Goal: Information Seeking & Learning: Learn about a topic

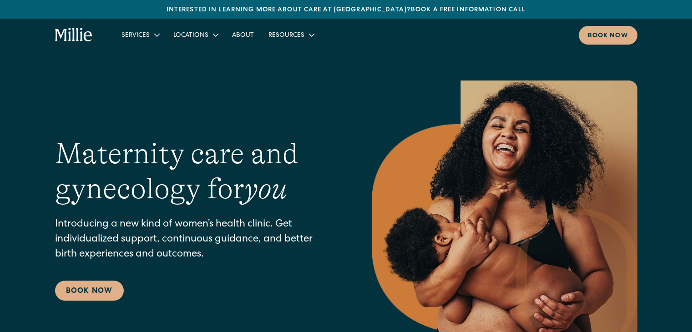
click at [263, 131] on div "Maternity care and gynecology for you Introducing a new kind of women’s health …" at bounding box center [346, 218] width 582 height 276
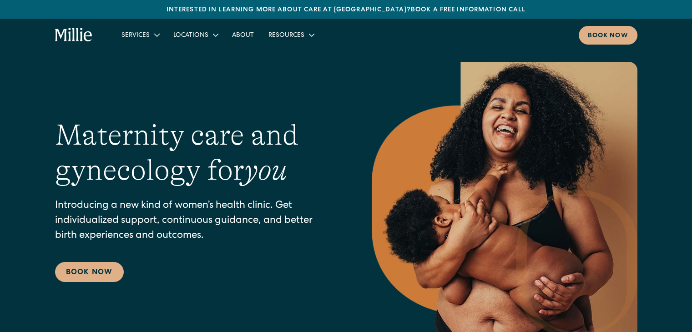
scroll to position [36, 0]
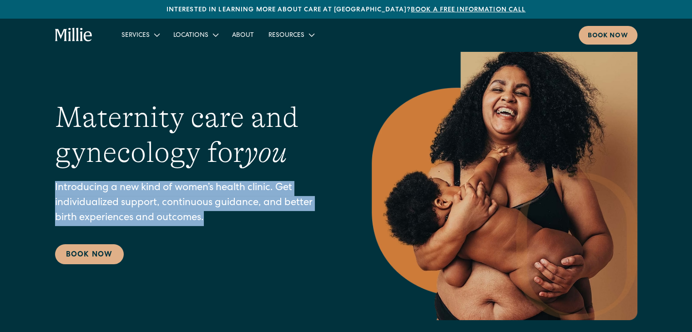
drag, startPoint x: 55, startPoint y: 184, endPoint x: 207, endPoint y: 214, distance: 154.8
click at [207, 214] on p "Introducing a new kind of women’s health clinic. Get individualized support, co…" at bounding box center [195, 203] width 280 height 45
copy p "Introducing a new kind of women’s health clinic. Get individualized support, co…"
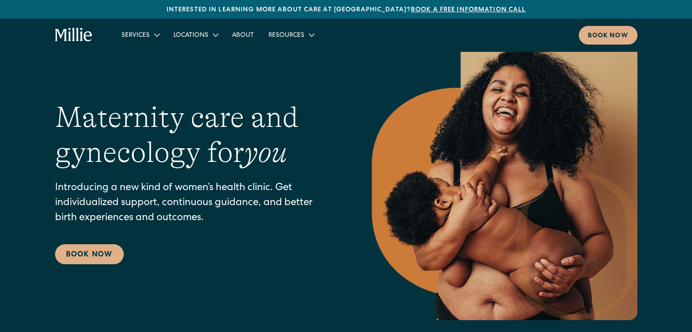
click at [269, 149] on em "you" at bounding box center [265, 152] width 43 height 33
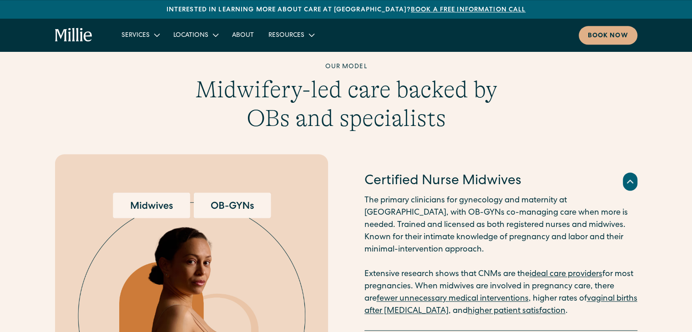
scroll to position [1146, 0]
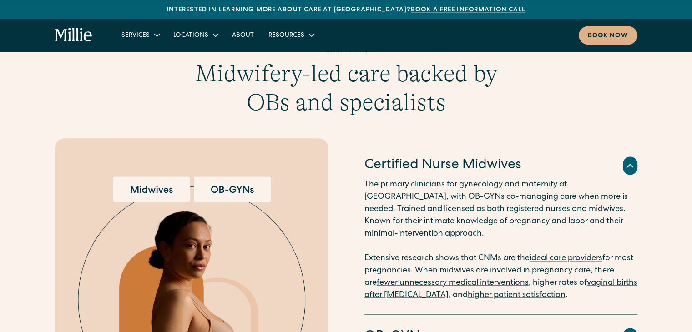
click at [422, 208] on p "The primary clinicians for gynecology and maternity at Millie, with OB-GYNs co-…" at bounding box center [500, 240] width 273 height 123
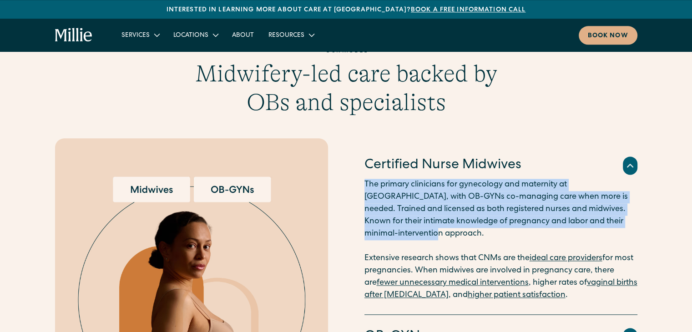
drag, startPoint x: 405, startPoint y: 235, endPoint x: 359, endPoint y: 184, distance: 67.9
click at [359, 184] on div "Certified Nurse Midwives The primary clinicians for gynecology and maternity at…" at bounding box center [346, 301] width 582 height 327
copy p "The primary clinicians for gynecology and maternity at Millie, with OB-GYNs co-…"
click at [415, 221] on p "The primary clinicians for gynecology and maternity at Millie, with OB-GYNs co-…" at bounding box center [500, 240] width 273 height 123
drag, startPoint x: 364, startPoint y: 181, endPoint x: 411, endPoint y: 231, distance: 69.5
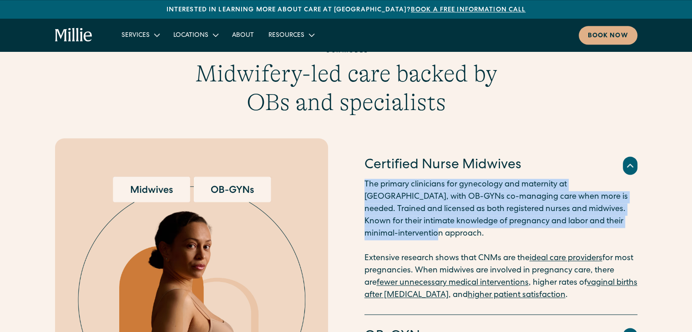
click at [411, 231] on p "The primary clinicians for gynecology and maternity at Millie, with OB-GYNs co-…" at bounding box center [500, 240] width 273 height 123
copy p "The primary clinicians for gynecology and maternity at Millie, with OB-GYNs co-…"
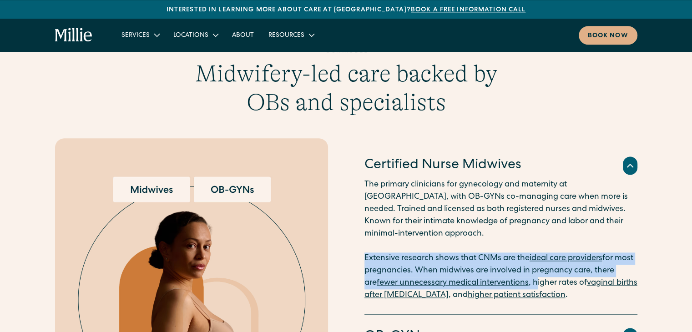
drag, startPoint x: 365, startPoint y: 257, endPoint x: 541, endPoint y: 277, distance: 177.1
click at [541, 277] on p "The primary clinicians for gynecology and maternity at Millie, with OB-GYNs co-…" at bounding box center [500, 240] width 273 height 123
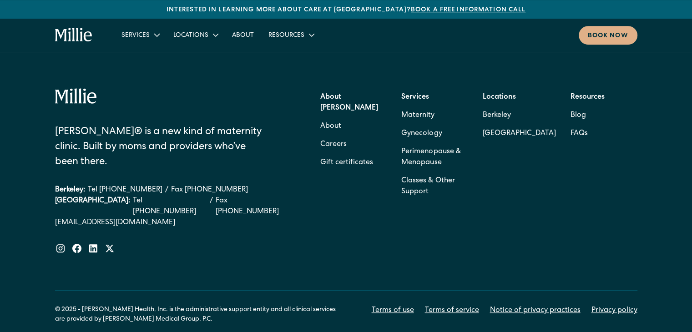
scroll to position [4040, 0]
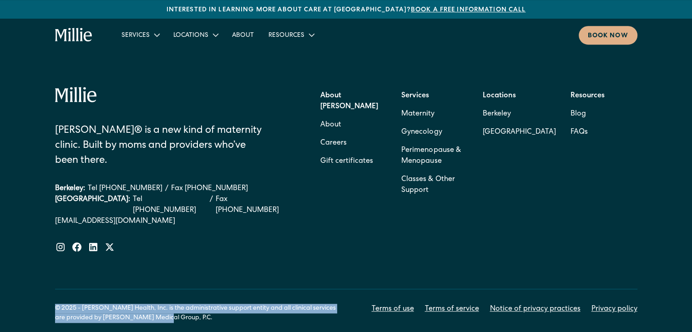
drag, startPoint x: 147, startPoint y: 263, endPoint x: 35, endPoint y: 257, distance: 112.5
click at [35, 257] on div "Millie® is a new kind of maternity clinic. Built by moms and providers who’ve b…" at bounding box center [346, 204] width 692 height 309
copy div "© 2025 - [PERSON_NAME] Health, Inc. is the administrative support entity and al…"
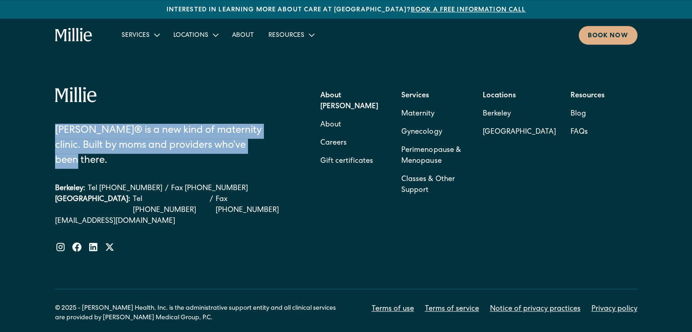
drag, startPoint x: 253, startPoint y: 122, endPoint x: 51, endPoint y: 107, distance: 202.5
click at [51, 107] on div "Millie® is a new kind of maternity clinic. Built by moms and providers who’ve b…" at bounding box center [346, 204] width 692 height 309
copy div "[PERSON_NAME]® is a new kind of maternity clinic. Built by moms and providers w…"
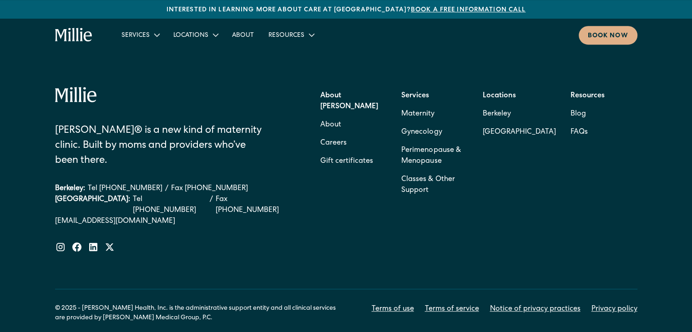
click at [0, 214] on div "Millie® is a new kind of maternity clinic. Built by moms and providers who’ve b…" at bounding box center [346, 204] width 692 height 309
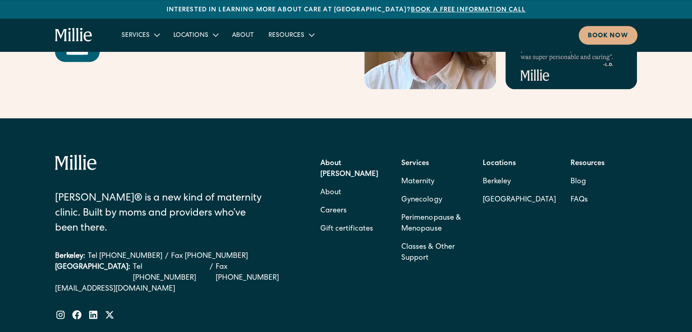
scroll to position [3967, 0]
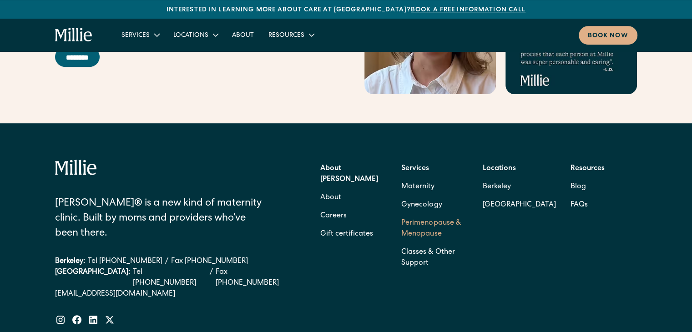
click at [423, 214] on link "Perimenopause & Menopause" at bounding box center [434, 228] width 67 height 29
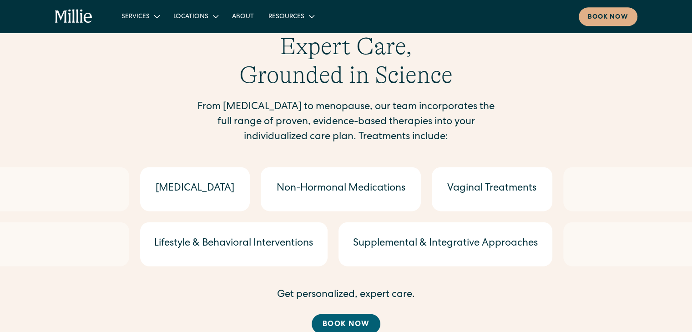
scroll to position [1161, 0]
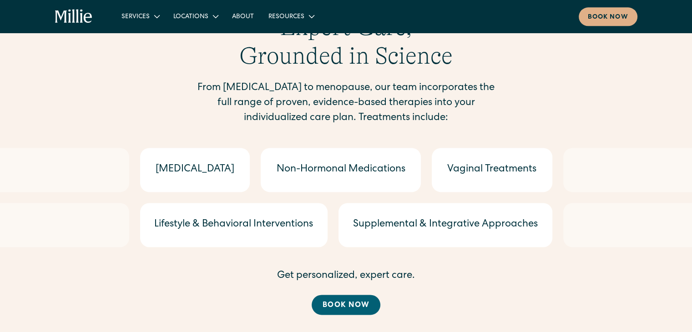
click at [0, 210] on div at bounding box center [64, 225] width 129 height 44
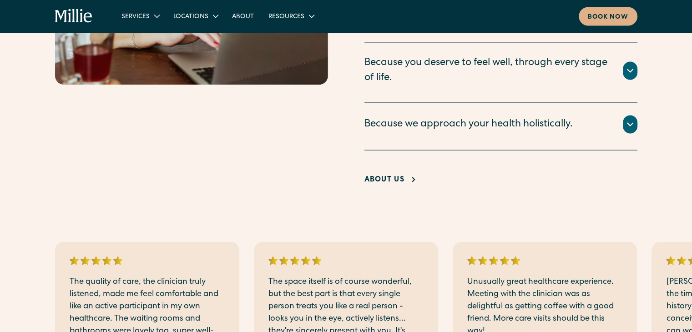
scroll to position [1742, 0]
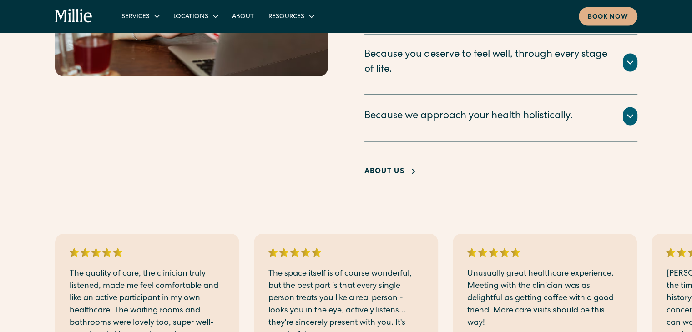
scroll to position [1778, 0]
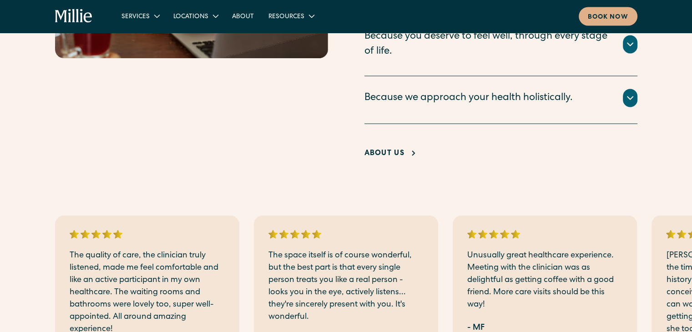
click at [557, 294] on div "The quality of care, the clinician truly listened, made me feel comfortable and…" at bounding box center [346, 313] width 582 height 195
click at [581, 250] on p "Unusually great healthcare experience. Meeting with the clinician was as deligh…" at bounding box center [544, 280] width 155 height 61
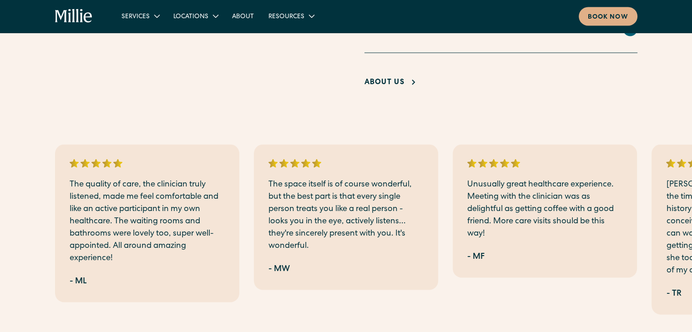
scroll to position [1851, 0]
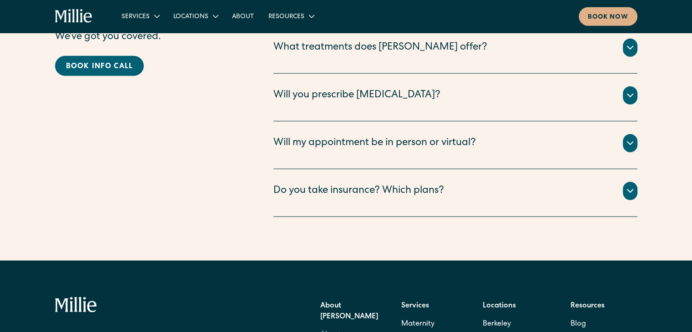
scroll to position [2650, 0]
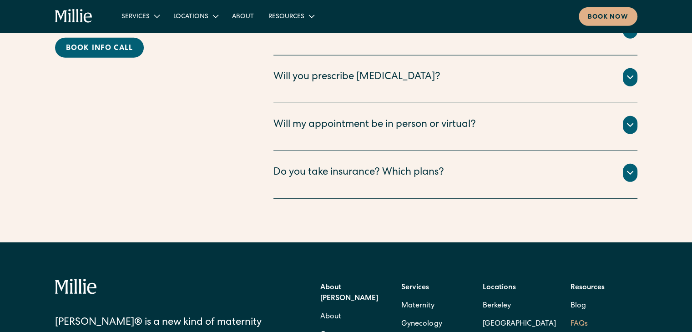
click at [574, 315] on link "FAQs" at bounding box center [578, 324] width 17 height 18
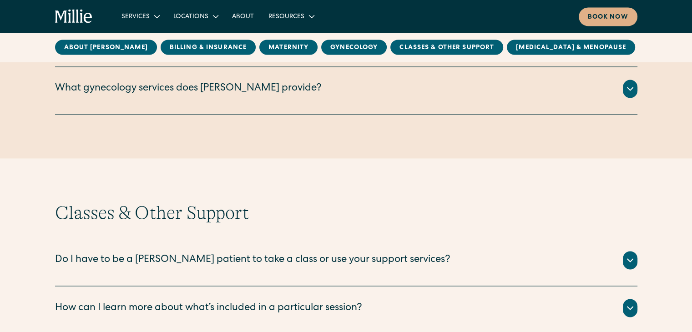
scroll to position [1742, 0]
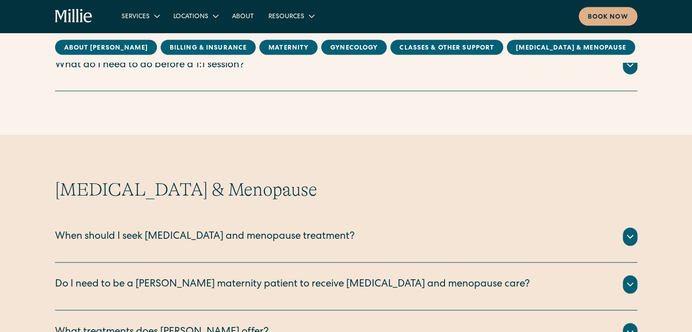
click at [0, 241] on div "Perimenopause & Menopause When should I seek perimenopause and menopause treatm…" at bounding box center [346, 316] width 692 height 275
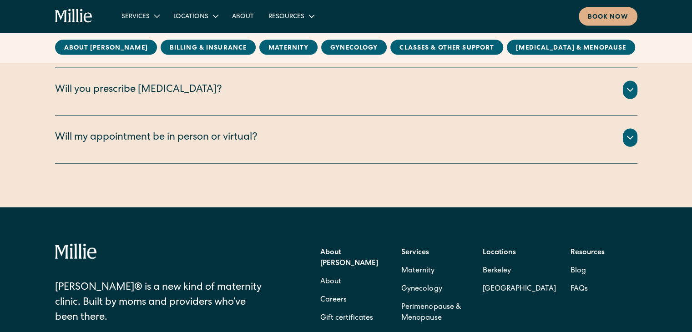
scroll to position [2211, 0]
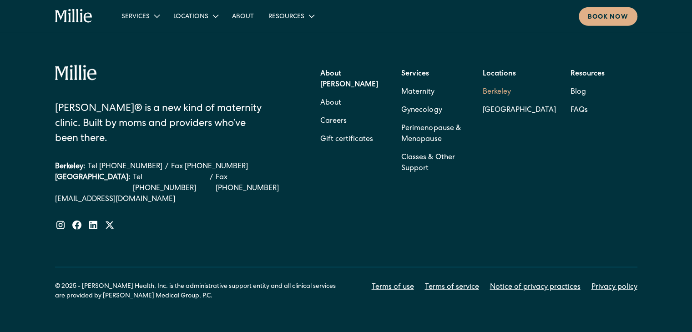
click at [507, 89] on link "Berkeley" at bounding box center [518, 92] width 73 height 18
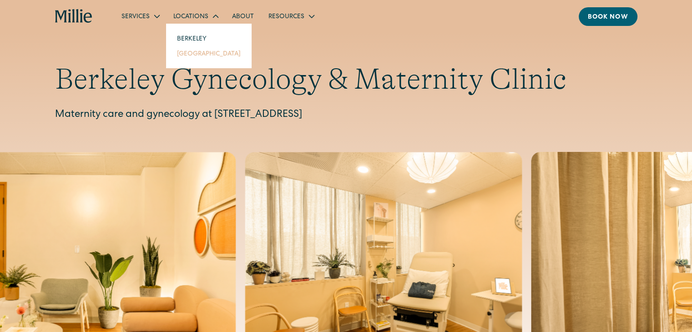
click at [191, 58] on link "[GEOGRAPHIC_DATA]" at bounding box center [209, 53] width 78 height 15
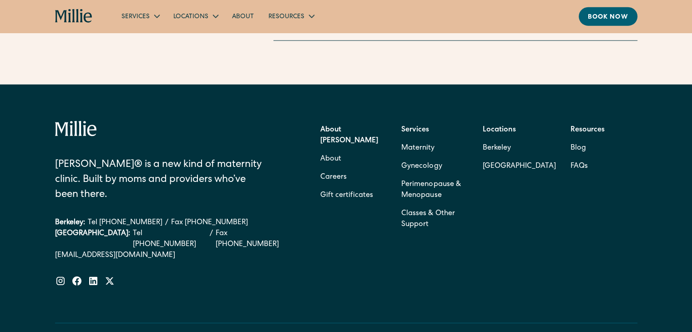
scroll to position [2289, 0]
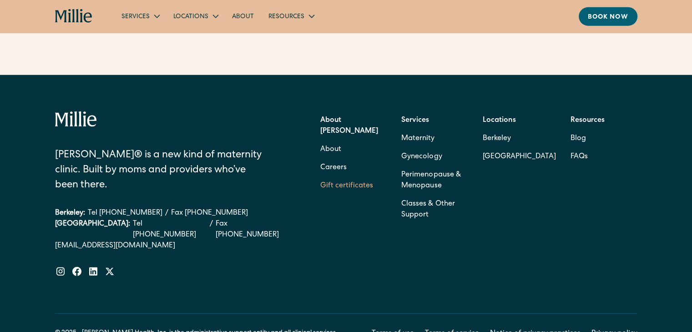
click at [335, 177] on link "Gift certificates" at bounding box center [346, 186] width 53 height 18
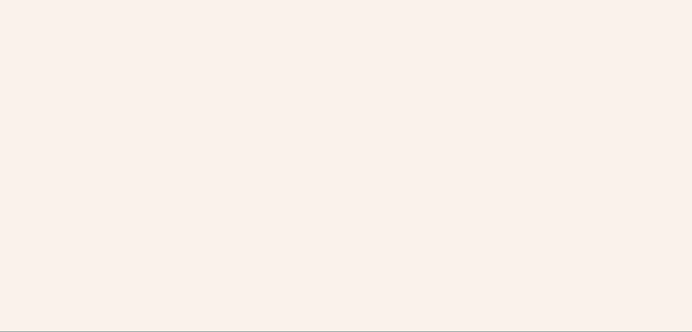
scroll to position [221, 0]
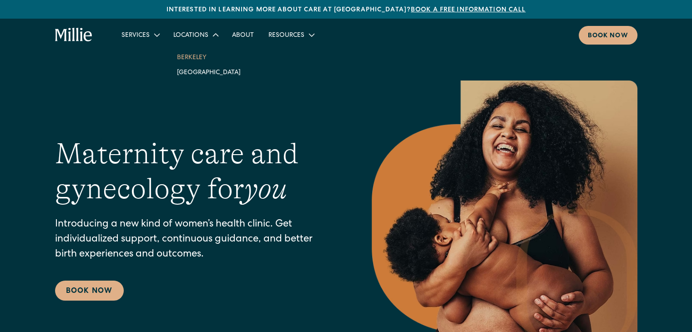
click at [197, 55] on link "Berkeley" at bounding box center [209, 57] width 78 height 15
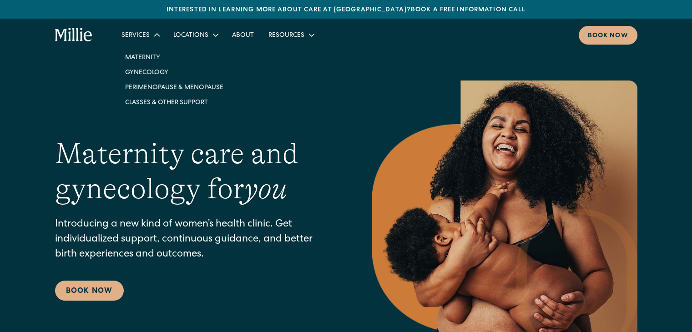
click at [146, 31] on div "Services" at bounding box center [135, 36] width 28 height 10
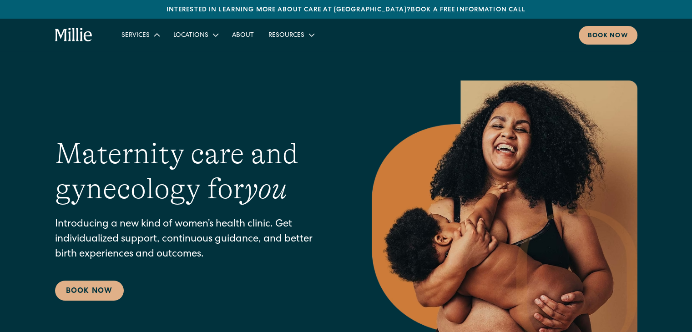
click at [146, 31] on div "Services" at bounding box center [135, 36] width 28 height 10
click at [60, 106] on div "Maternity care and gynecology for you Introducing a new kind of women’s health …" at bounding box center [346, 218] width 582 height 276
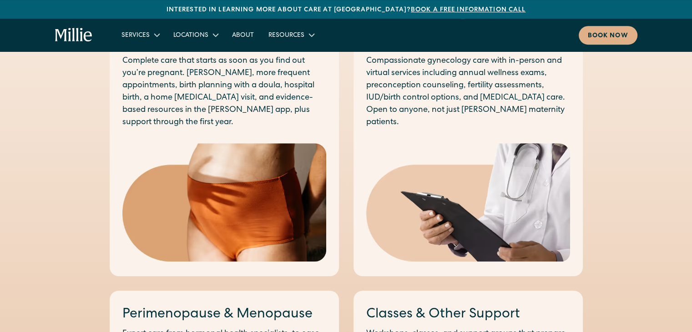
scroll to position [527, 0]
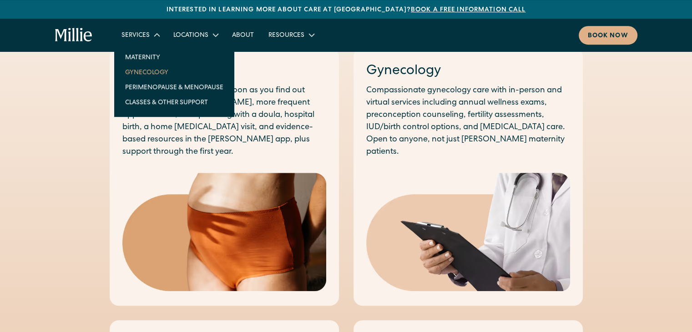
click at [151, 72] on link "Gynecology" at bounding box center [174, 72] width 113 height 15
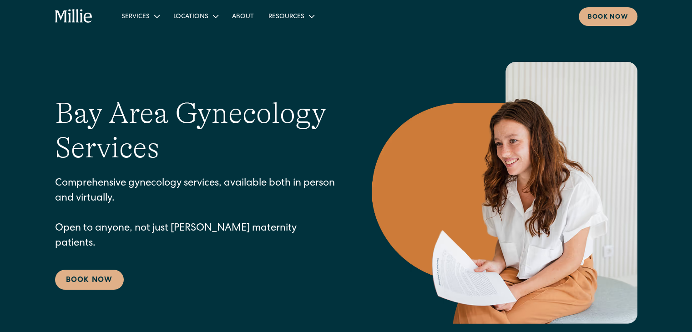
click at [4, 185] on div "Bay Area Gynecology Services Comprehensive gynecology services, available both …" at bounding box center [346, 193] width 692 height 262
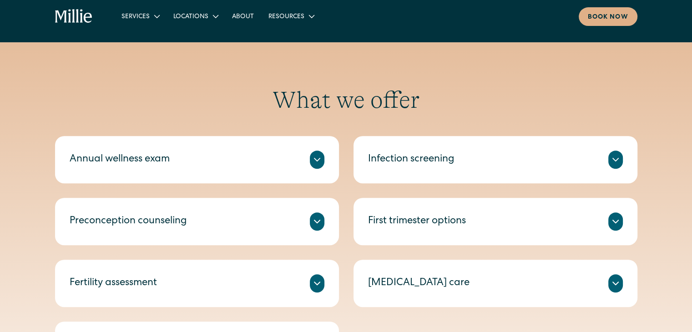
scroll to position [146, 0]
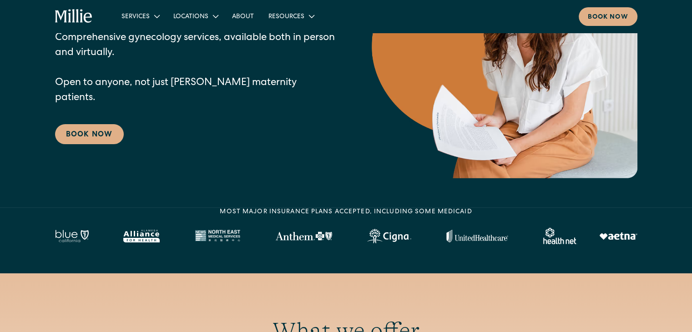
click at [0, 201] on section "Bay Area Gynecology Services Comprehensive gynecology services, available both …" at bounding box center [346, 47] width 692 height 320
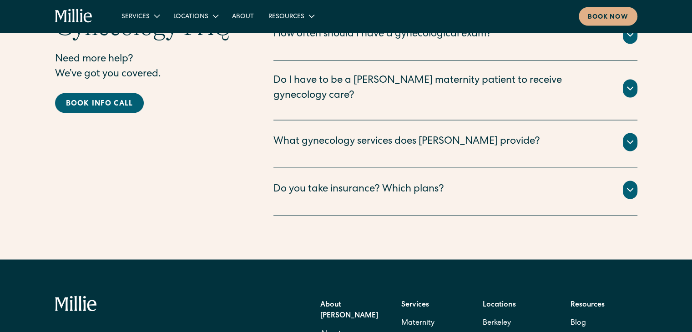
scroll to position [1723, 0]
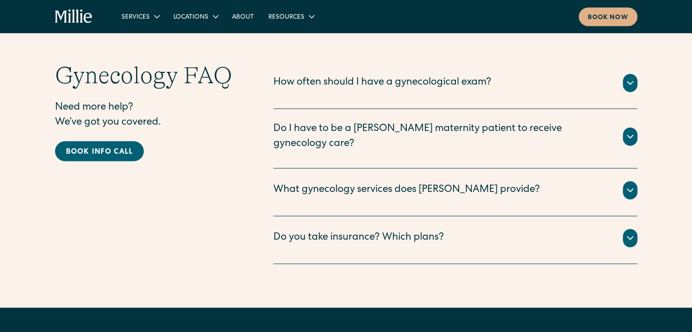
click at [629, 185] on icon at bounding box center [629, 190] width 11 height 11
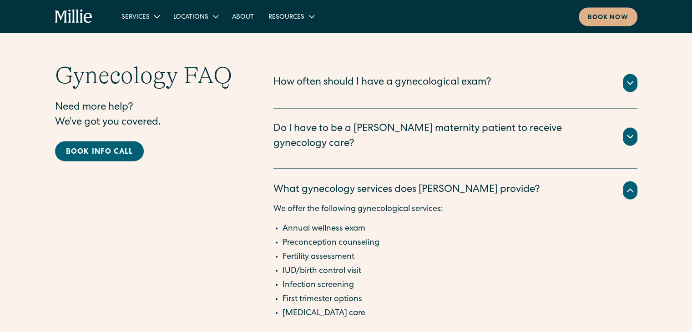
click at [426, 279] on li "Infection screening" at bounding box center [459, 285] width 355 height 12
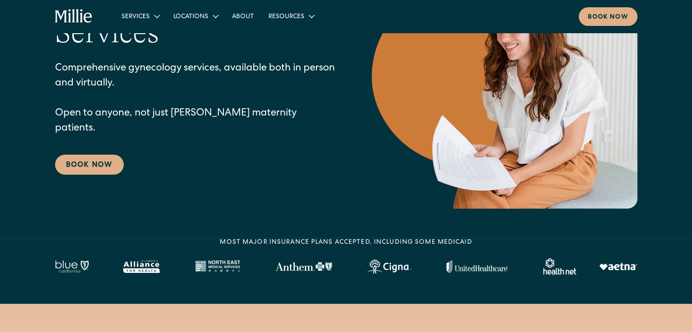
scroll to position [0, 0]
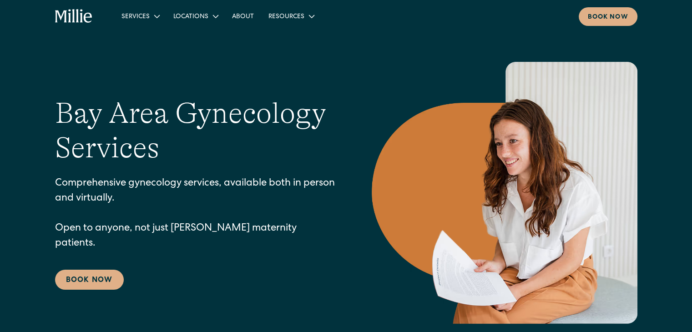
click at [68, 15] on icon "home" at bounding box center [74, 16] width 38 height 15
